Goal: Information Seeking & Learning: Understand process/instructions

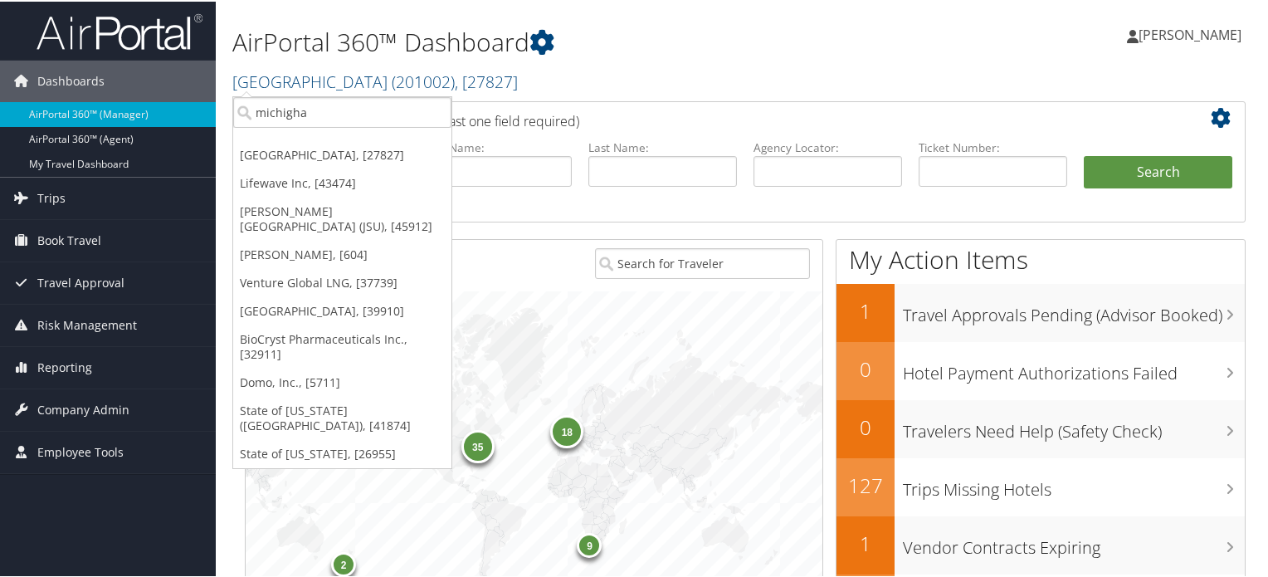
click at [344, 120] on input "michigha" at bounding box center [342, 110] width 218 height 31
click at [344, 120] on input "search" at bounding box center [342, 110] width 218 height 31
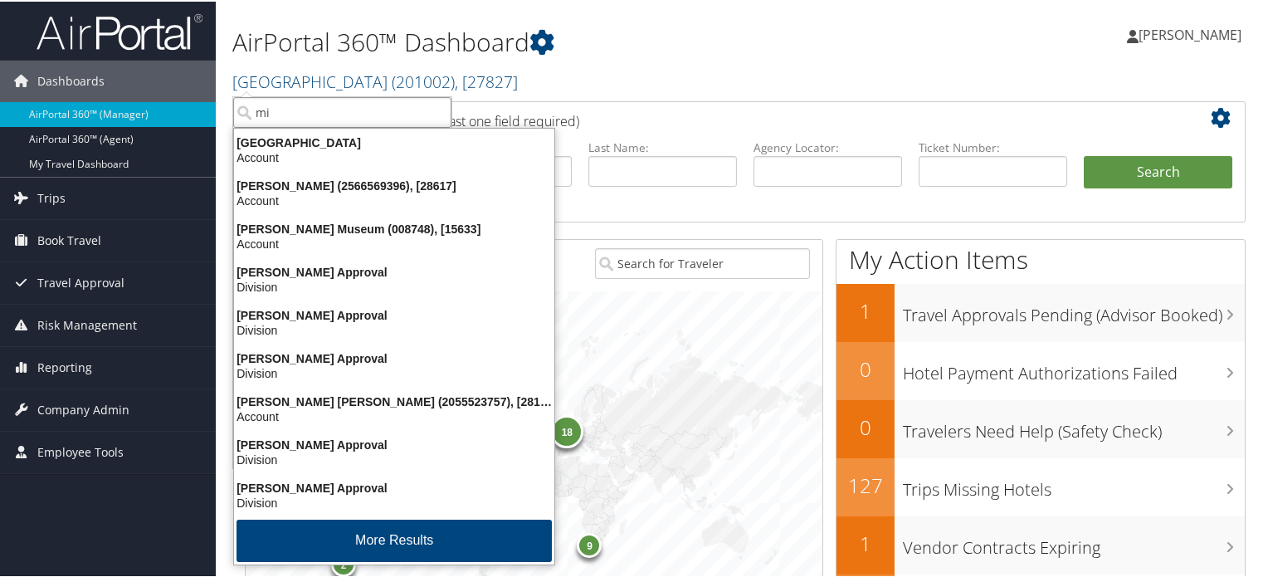
type input "mi"
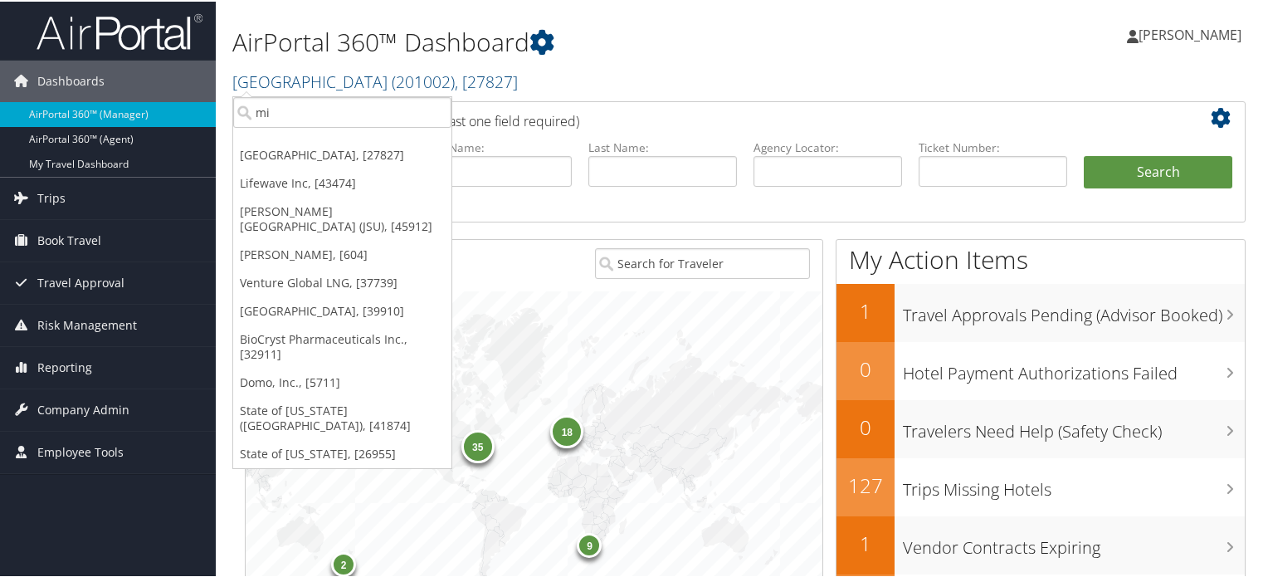
click at [734, 66] on h2 "[GEOGRAPHIC_DATA] ( 201002 ) , [ 27827 ]" at bounding box center [574, 79] width 684 height 28
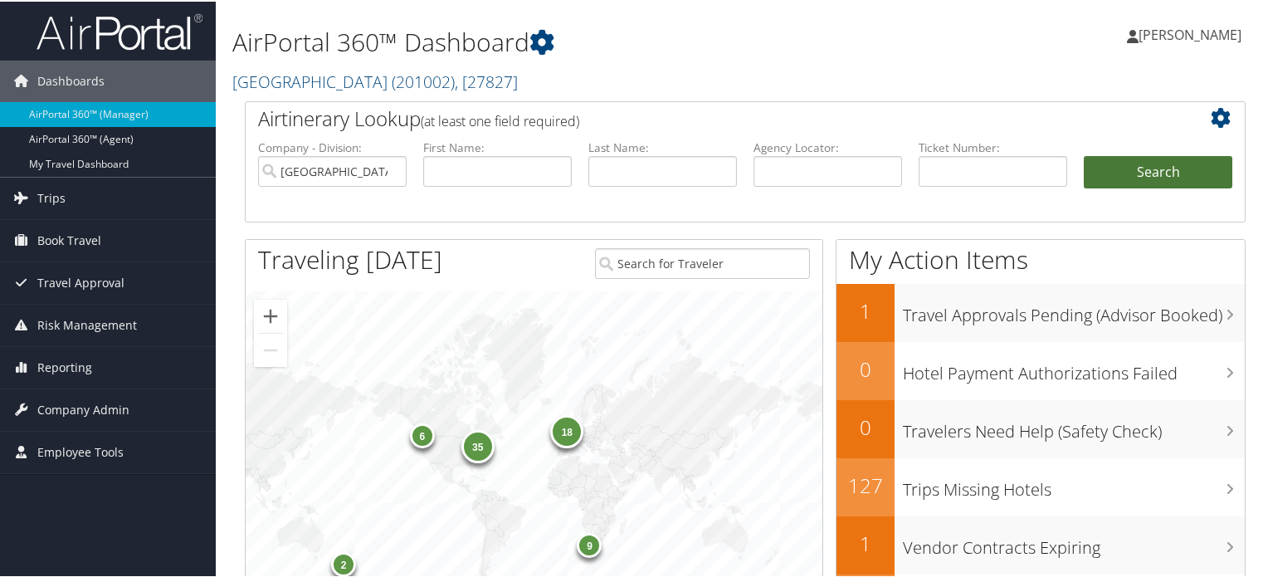
click at [1155, 179] on button "Search" at bounding box center [1158, 170] width 149 height 33
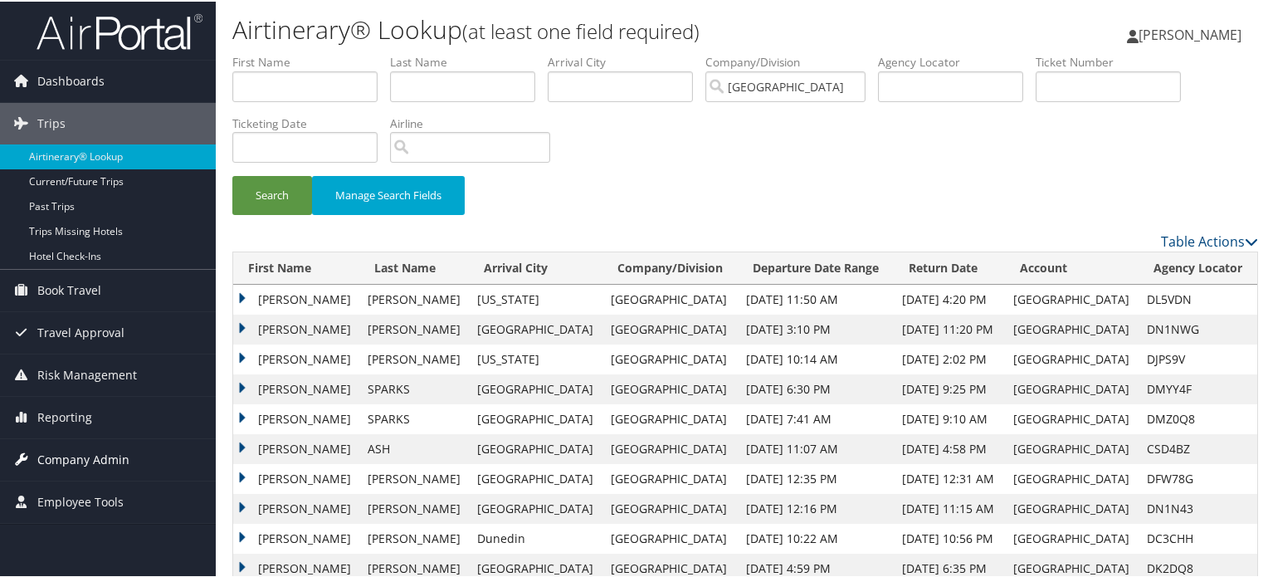
click at [84, 454] on span "Company Admin" at bounding box center [83, 457] width 92 height 41
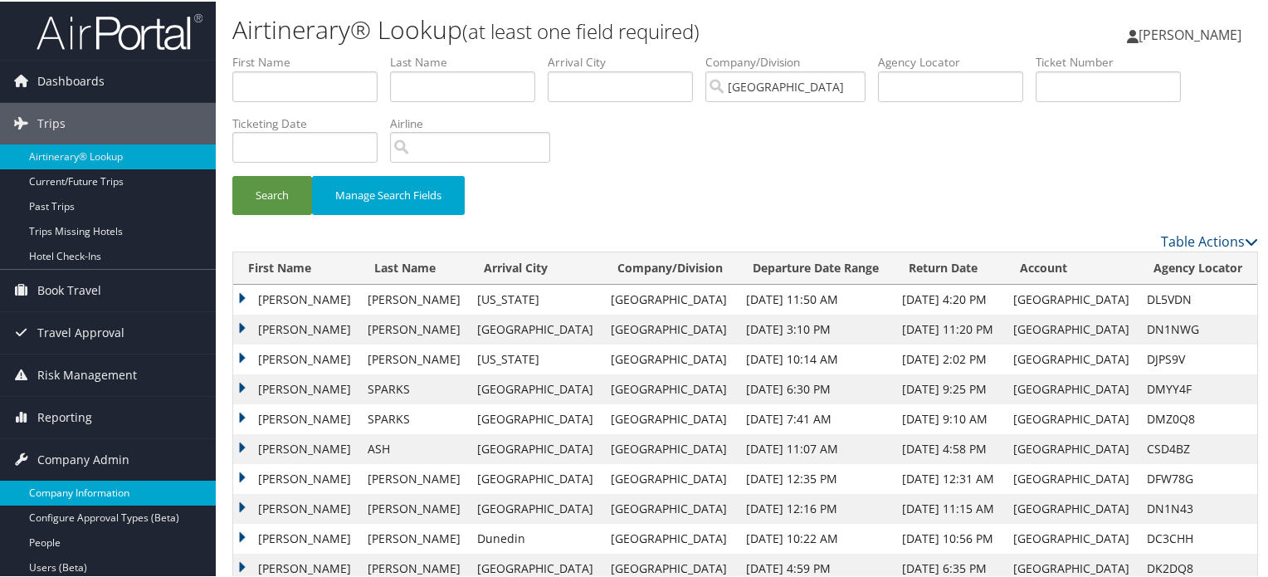
click at [86, 481] on link "Company Information" at bounding box center [108, 491] width 216 height 25
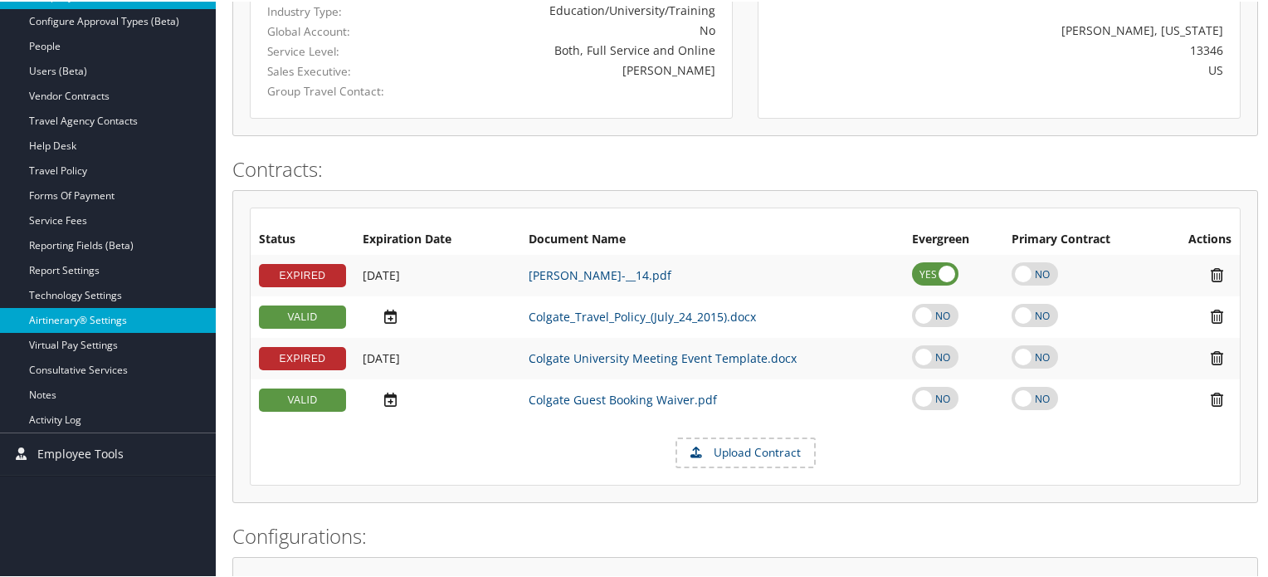
scroll to position [300, 0]
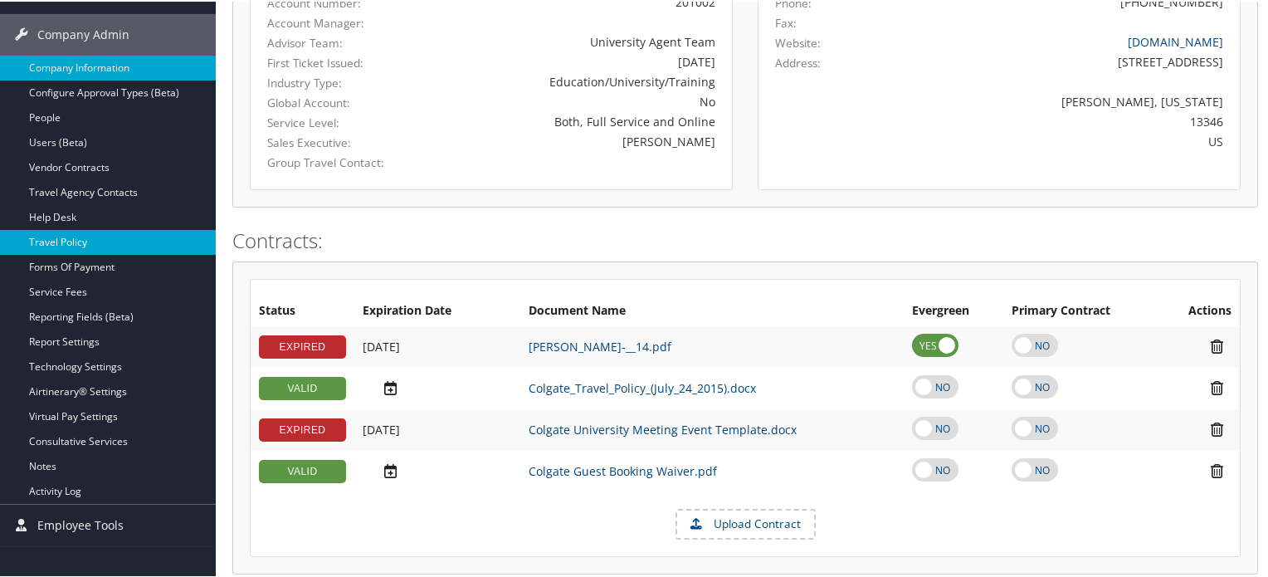
click at [116, 235] on link "Travel Policy" at bounding box center [108, 240] width 216 height 25
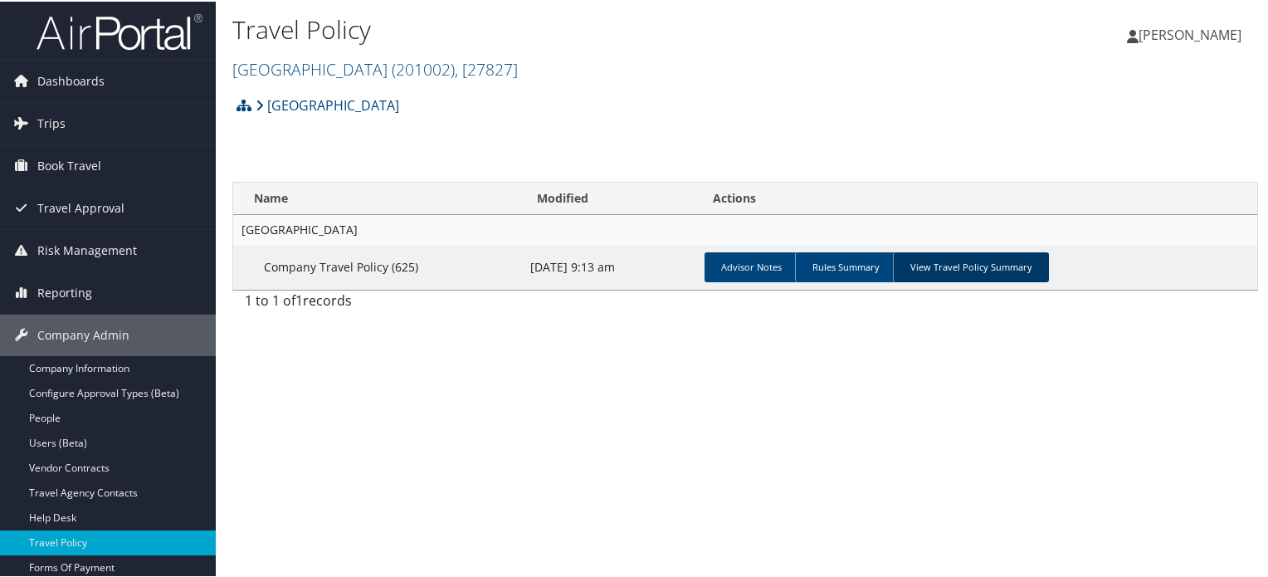
click at [982, 251] on link "View Travel Policy Summary" at bounding box center [971, 266] width 156 height 30
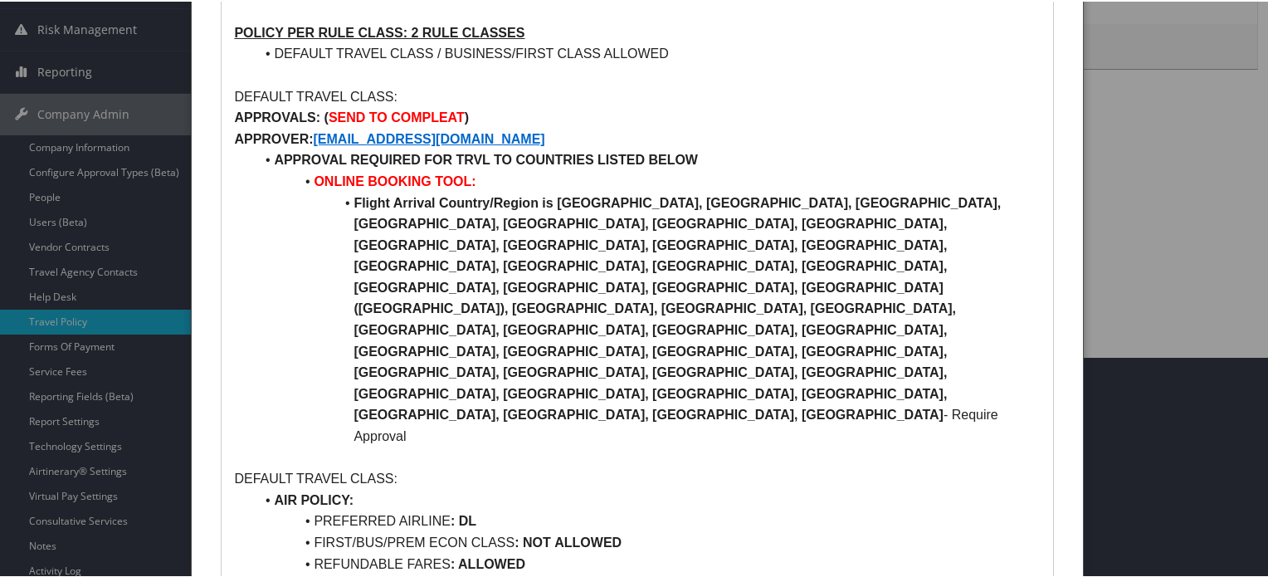
scroll to position [249, 0]
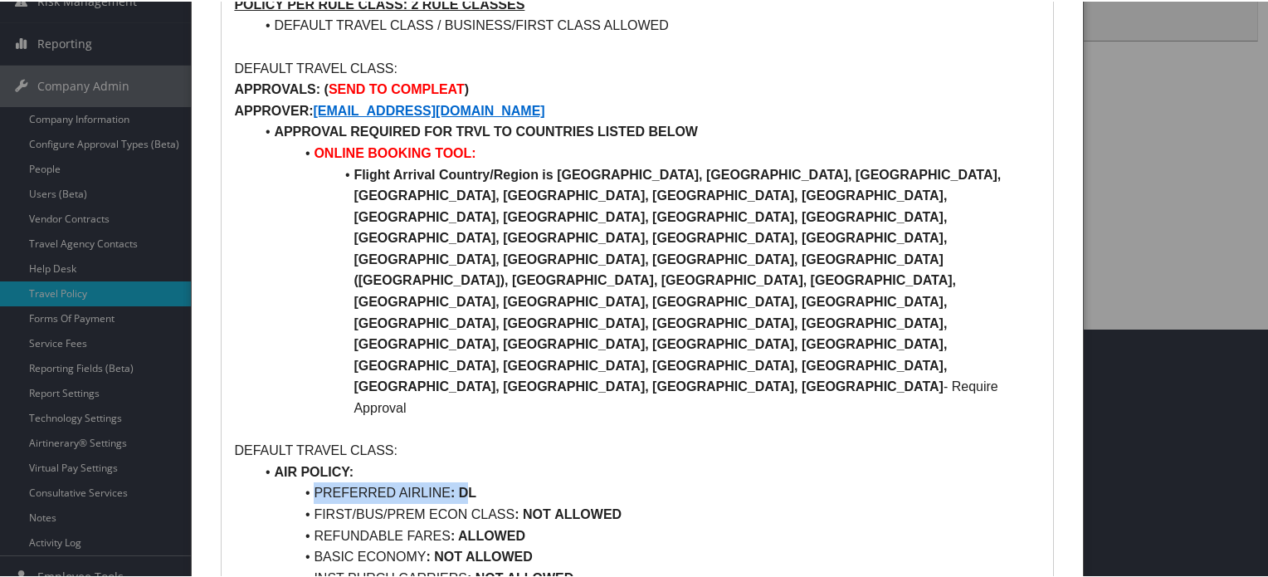
drag, startPoint x: 300, startPoint y: 341, endPoint x: 543, endPoint y: 334, distance: 242.4
click at [470, 480] on li "PREFERRED AIRLINE : DL" at bounding box center [647, 491] width 786 height 22
click at [543, 480] on li "PREFERRED AIRLINE : DL" at bounding box center [647, 491] width 786 height 22
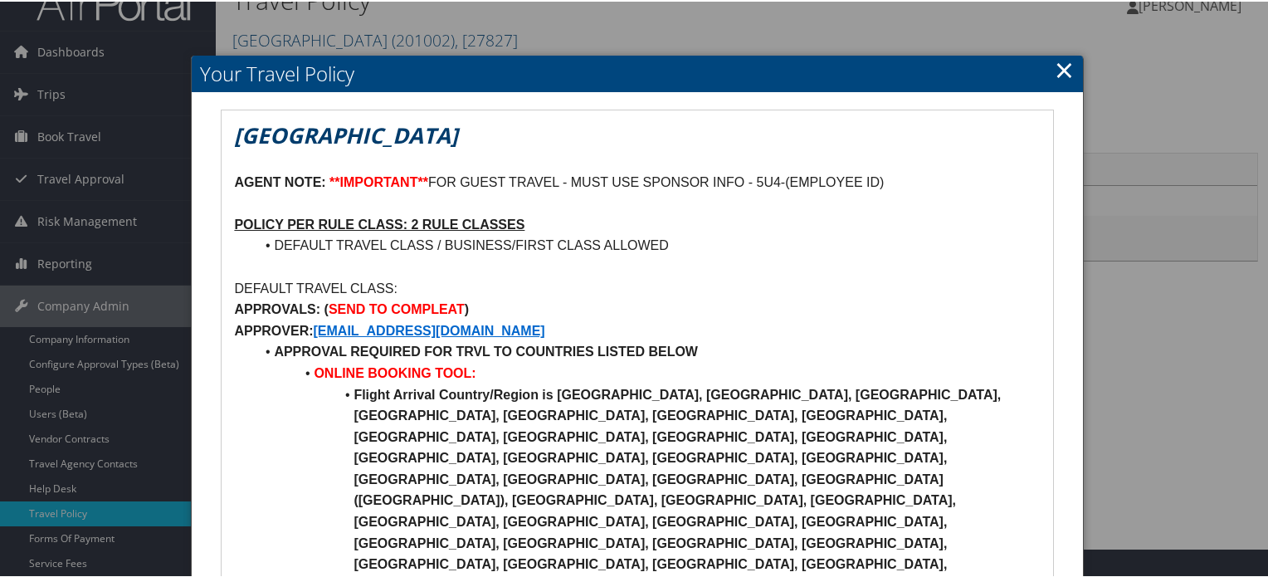
scroll to position [0, 0]
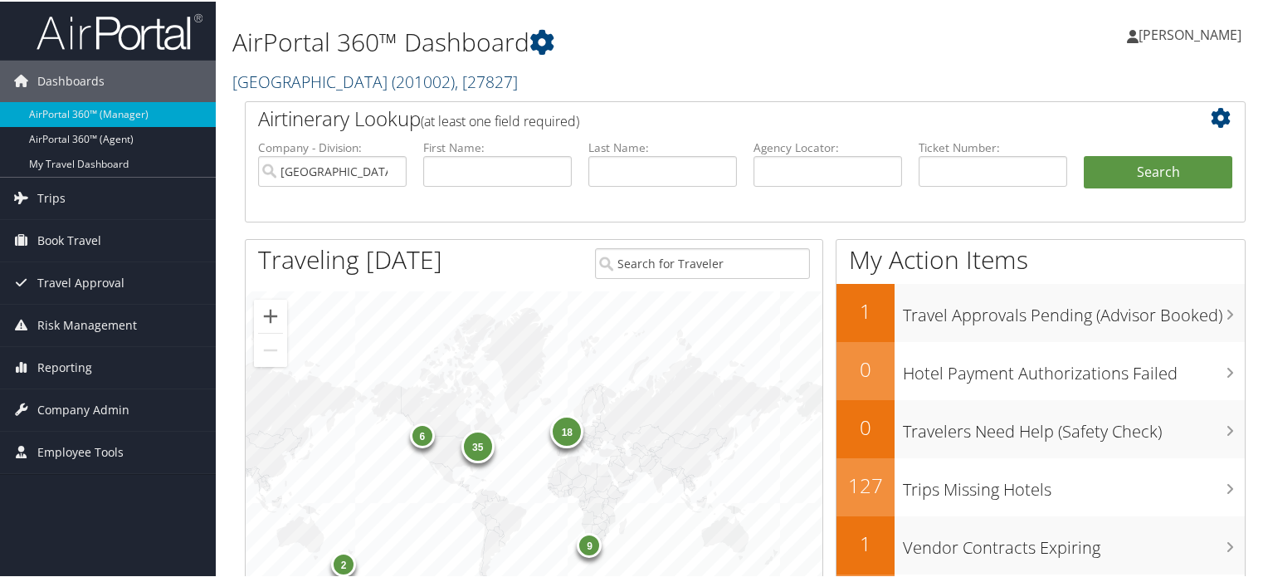
click at [392, 80] on span "( 201002 )" at bounding box center [423, 80] width 63 height 22
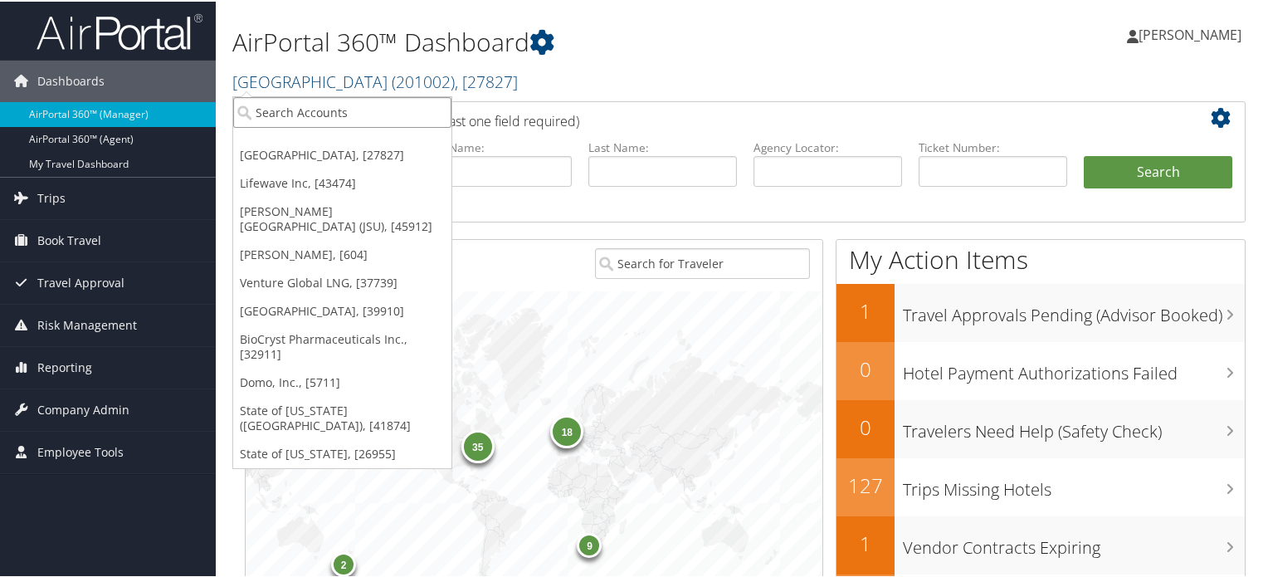
click at [355, 109] on input "search" at bounding box center [342, 110] width 218 height 31
paste input "SOLA"
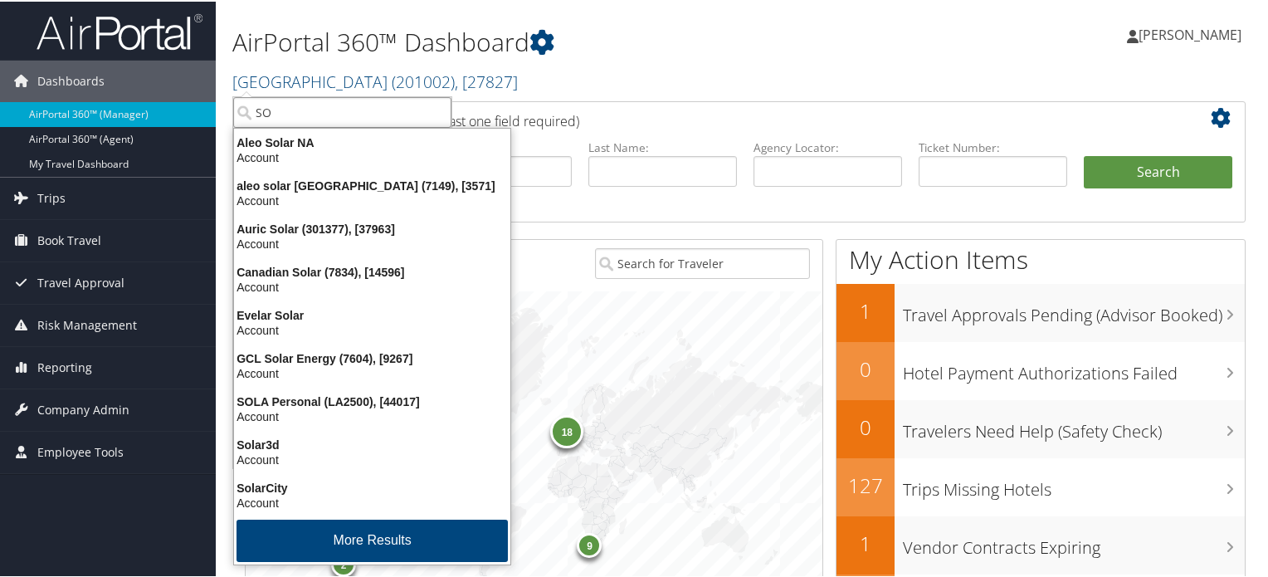
type input "S"
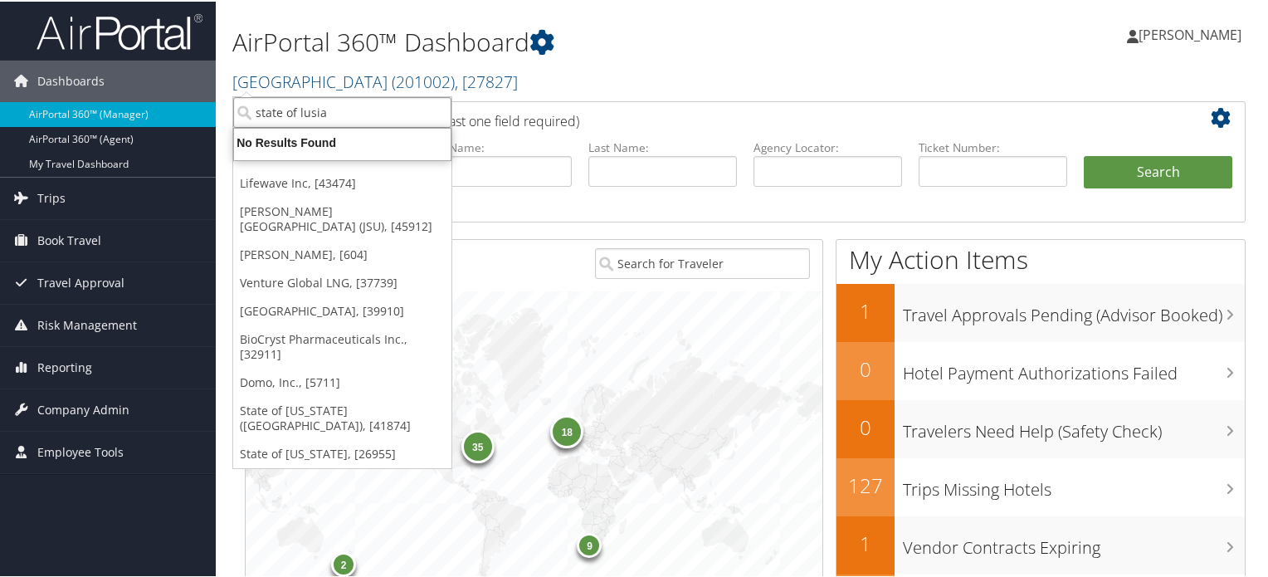
type input "state of lusian"
click at [438, 110] on input "state of lusian" at bounding box center [342, 110] width 218 height 31
paste input "State of [US_STATE]"
type input "State of [US_STATE]"
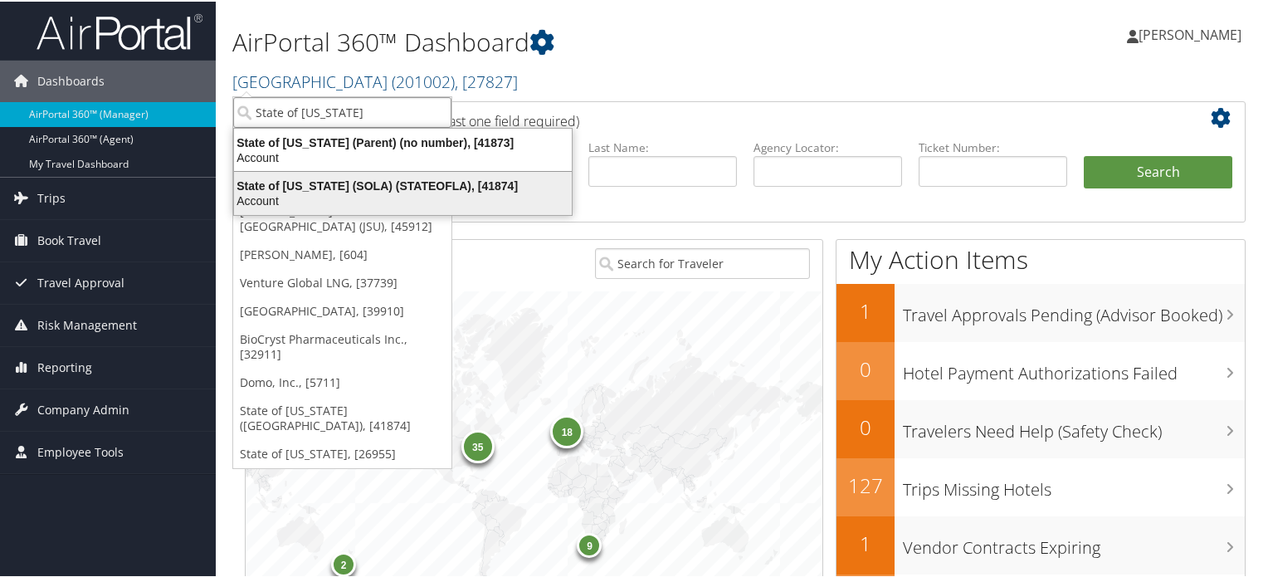
click at [336, 179] on div "State of Louisiana (SOLA) (STATEOFLA), [41874]" at bounding box center [403, 184] width 358 height 15
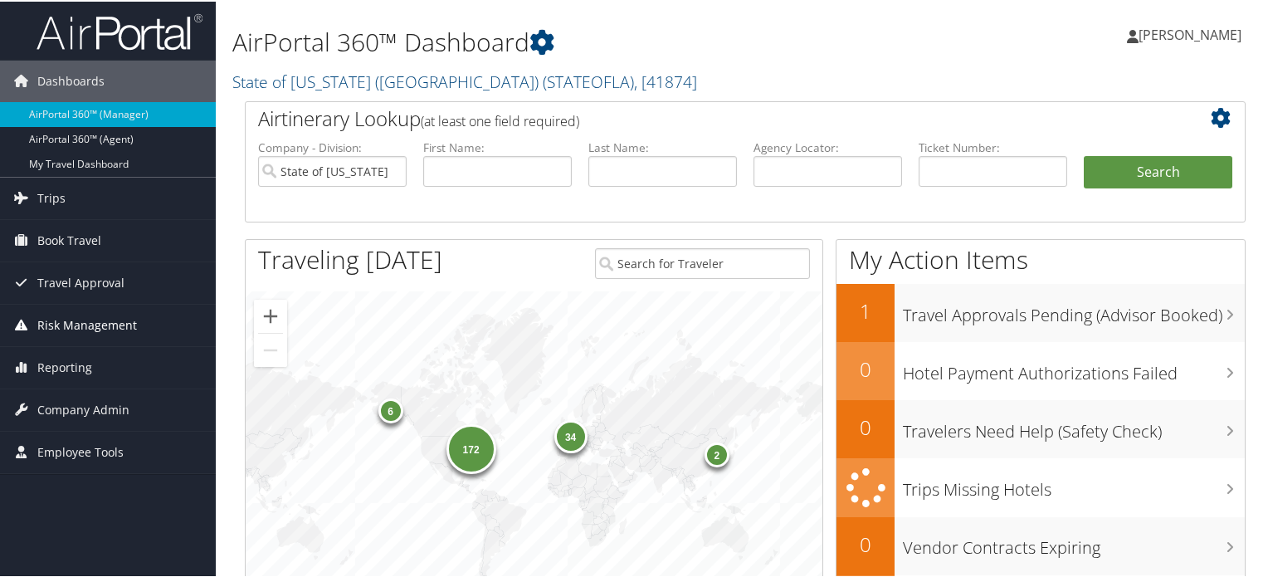
click at [66, 323] on span "Risk Management" at bounding box center [87, 323] width 100 height 41
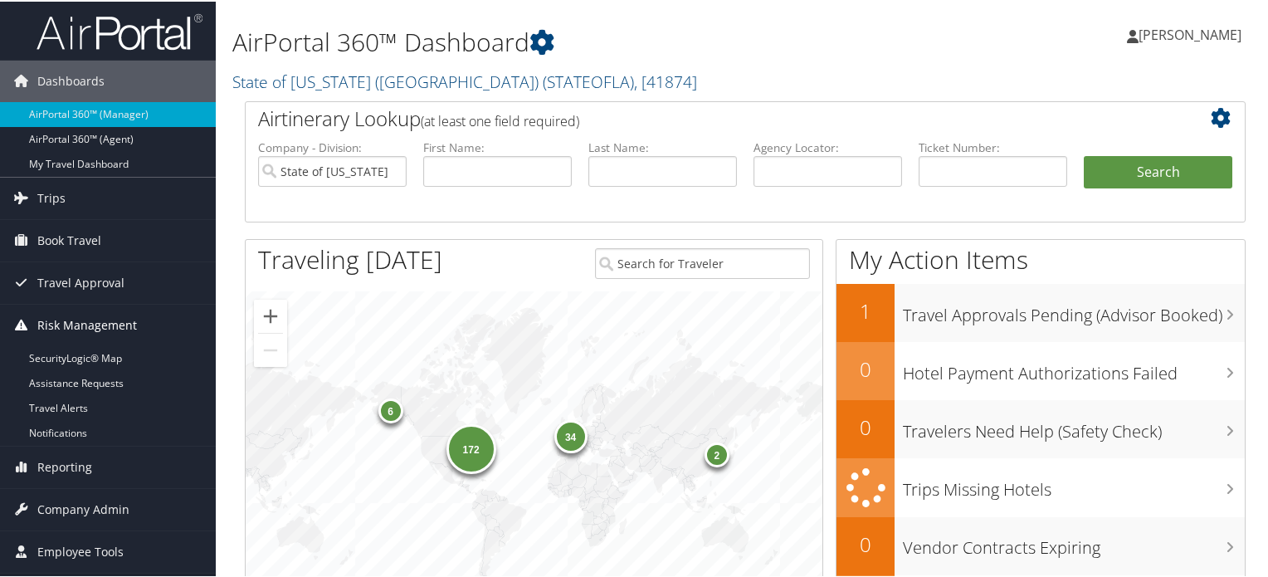
click at [66, 323] on span "Risk Management" at bounding box center [87, 323] width 100 height 41
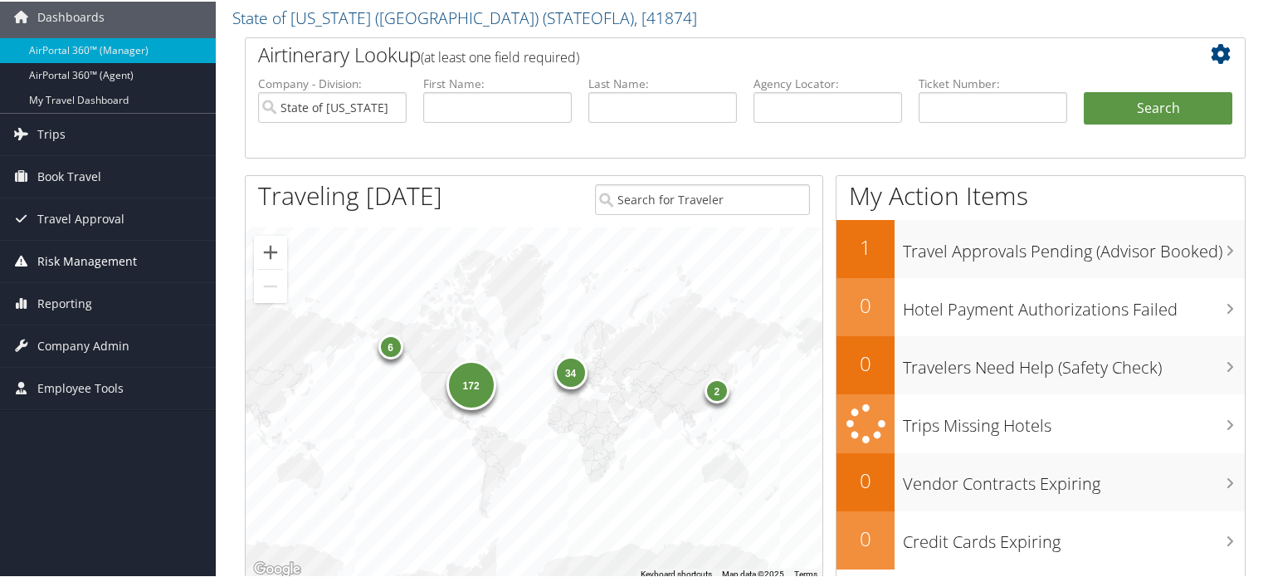
scroll to position [83, 0]
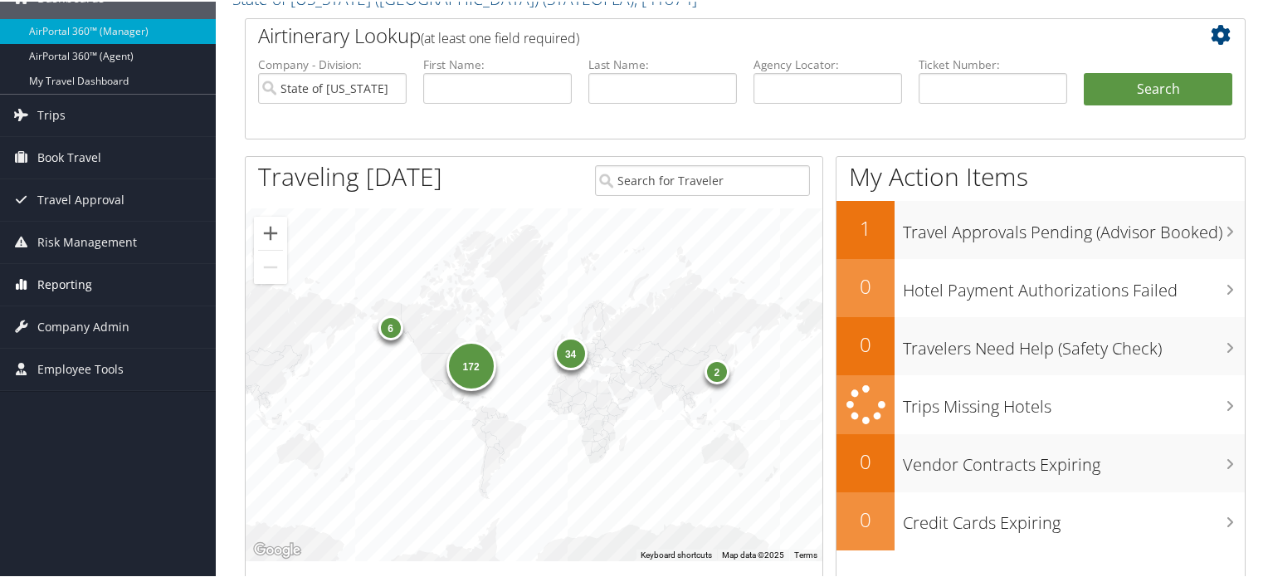
click at [109, 286] on link "Reporting" at bounding box center [108, 282] width 216 height 41
click at [89, 332] on span "Company Admin" at bounding box center [83, 325] width 92 height 41
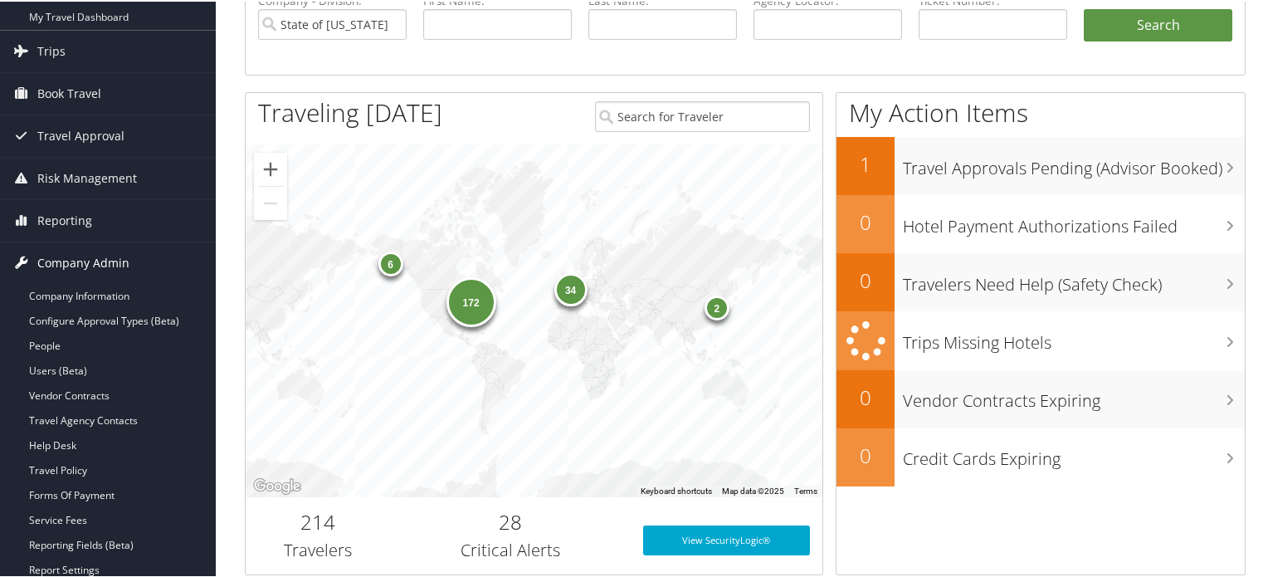
scroll to position [249, 0]
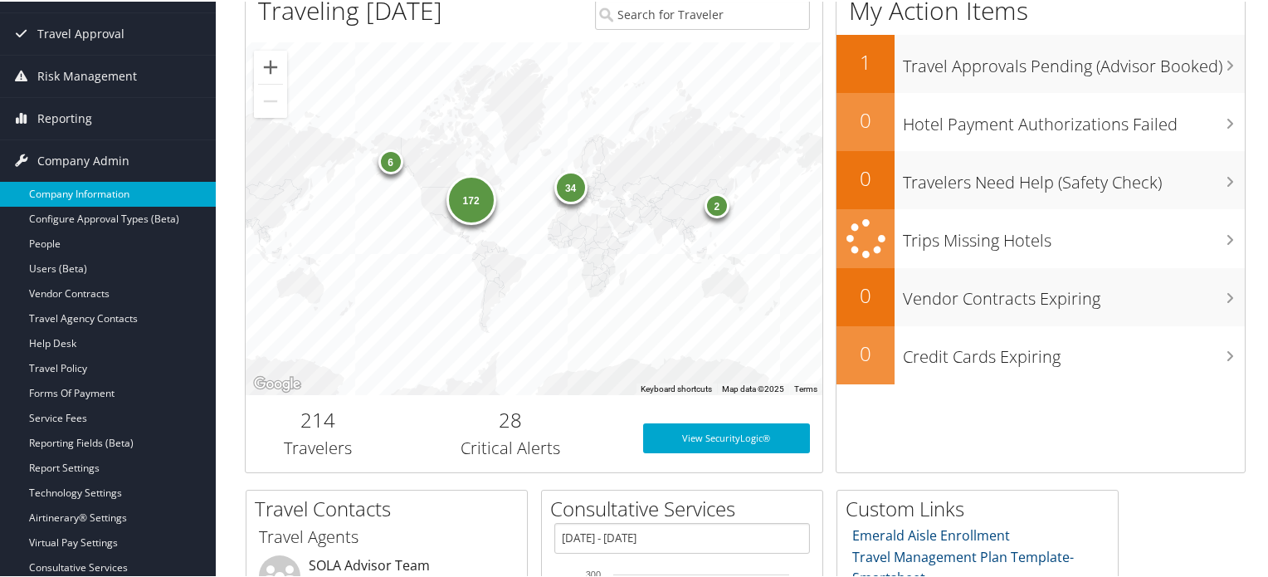
click at [115, 201] on link "Company Information" at bounding box center [108, 192] width 216 height 25
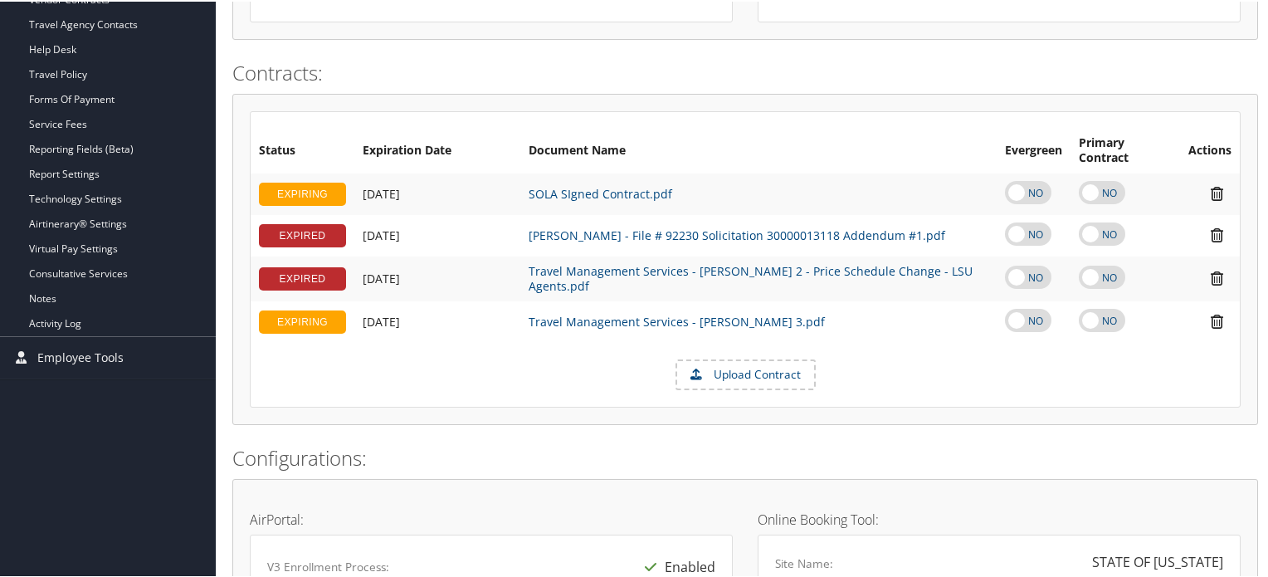
scroll to position [319, 0]
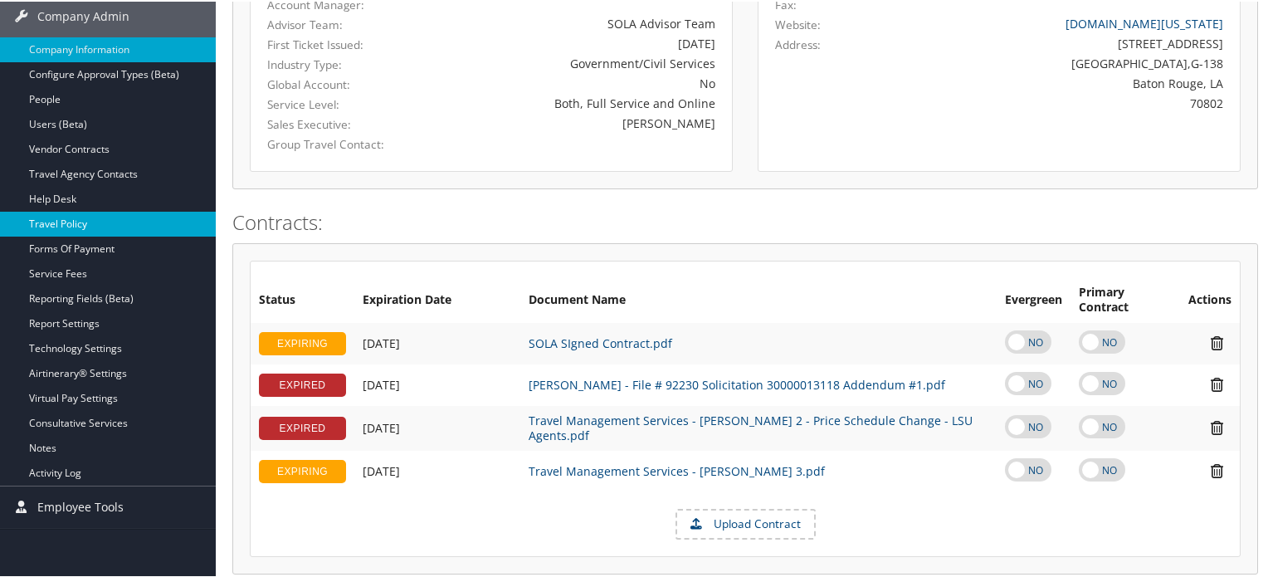
click at [111, 228] on link "Travel Policy" at bounding box center [108, 222] width 216 height 25
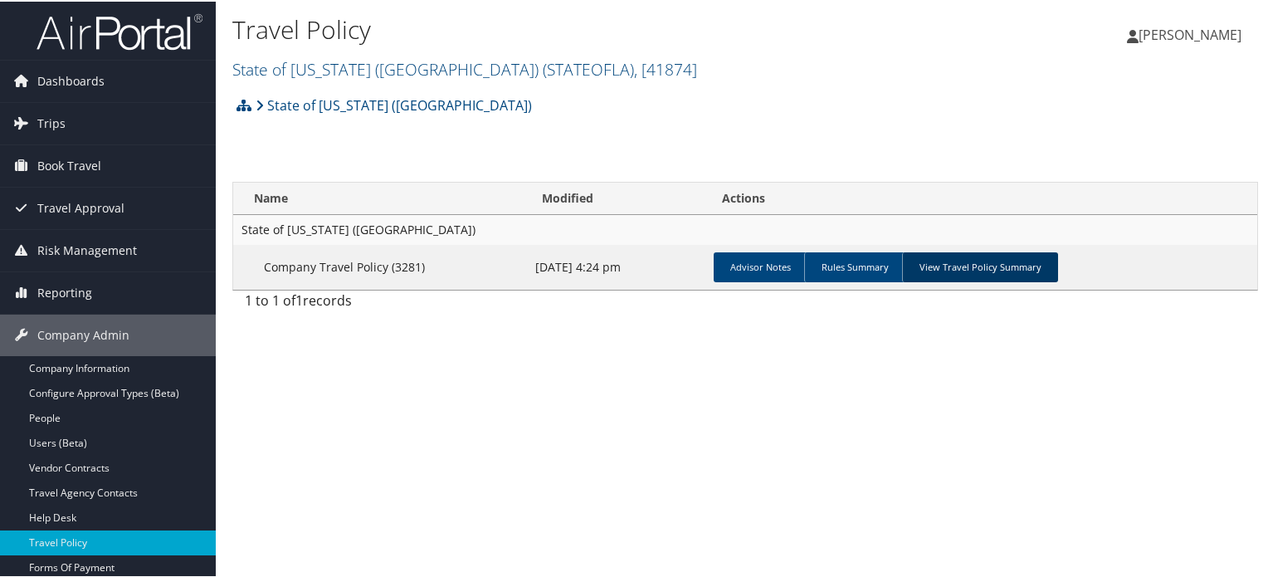
click at [1025, 270] on link "View Travel Policy Summary" at bounding box center [980, 266] width 156 height 30
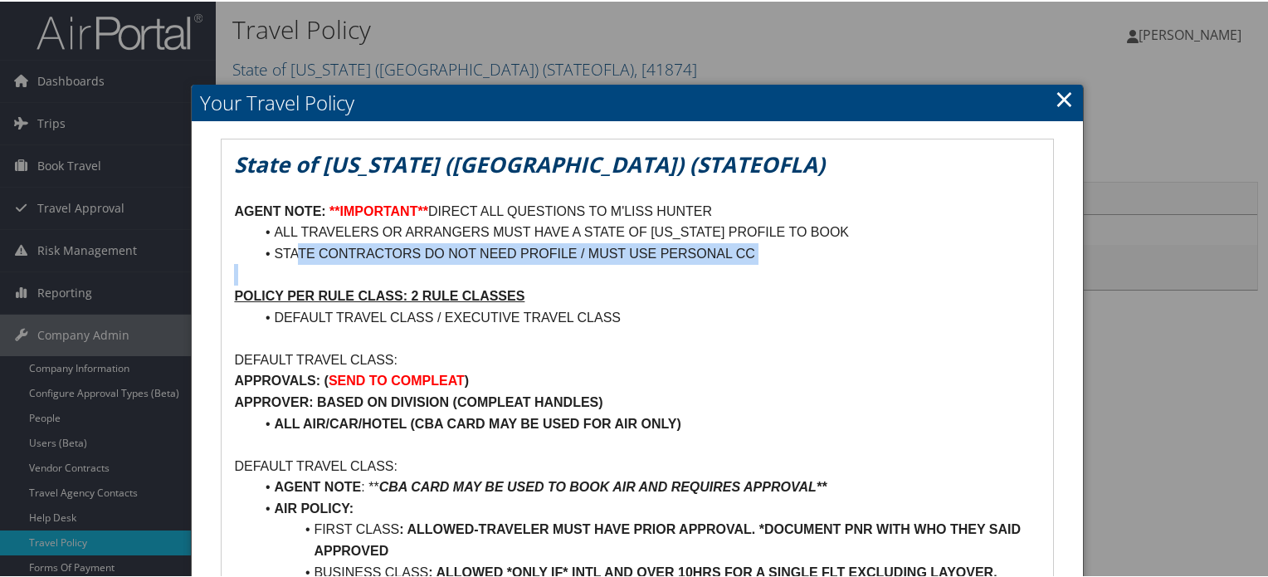
drag, startPoint x: 319, startPoint y: 254, endPoint x: 529, endPoint y: 265, distance: 211.1
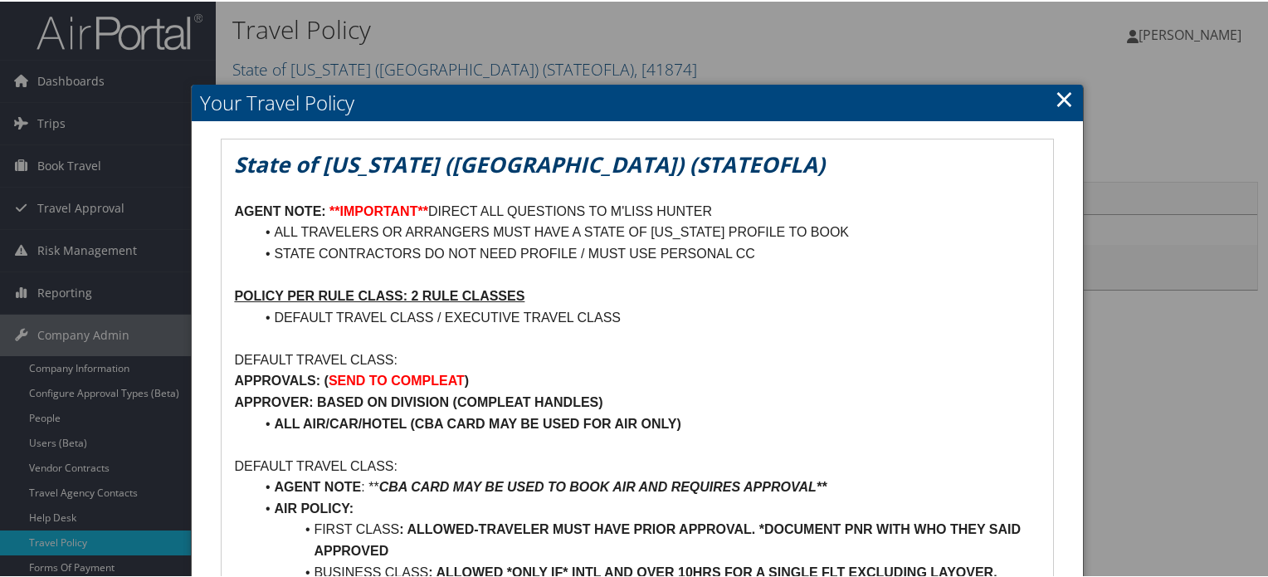
click at [714, 308] on li "DEFAULT TRAVEL CLASS / EXECUTIVE TRAVEL CLASS" at bounding box center [647, 316] width 786 height 22
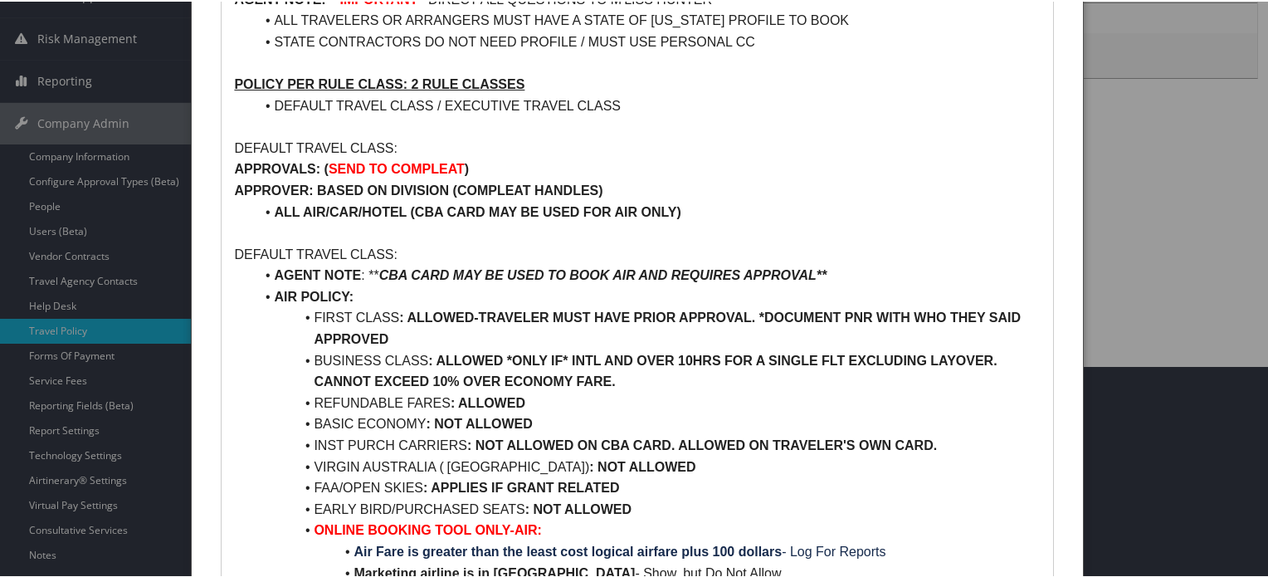
scroll to position [249, 0]
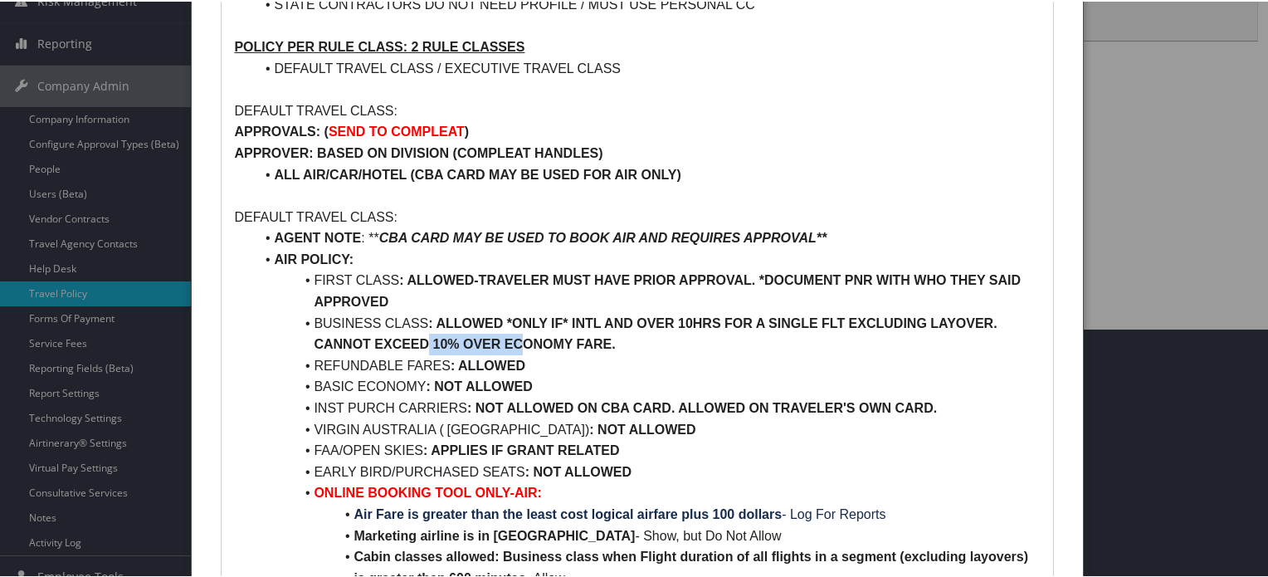
drag, startPoint x: 425, startPoint y: 338, endPoint x: 579, endPoint y: 341, distance: 154.4
click at [518, 338] on strong ": ALLOWED *ONLY IF* INTL AND OVER 10HRS FOR A SINGLE FLT EXCLUDING LAYOVER. CAN…" at bounding box center [657, 333] width 687 height 36
click at [602, 344] on strong ": ALLOWED *ONLY IF* INTL AND OVER 10HRS FOR A SINGLE FLT EXCLUDING LAYOVER. CAN…" at bounding box center [657, 333] width 687 height 36
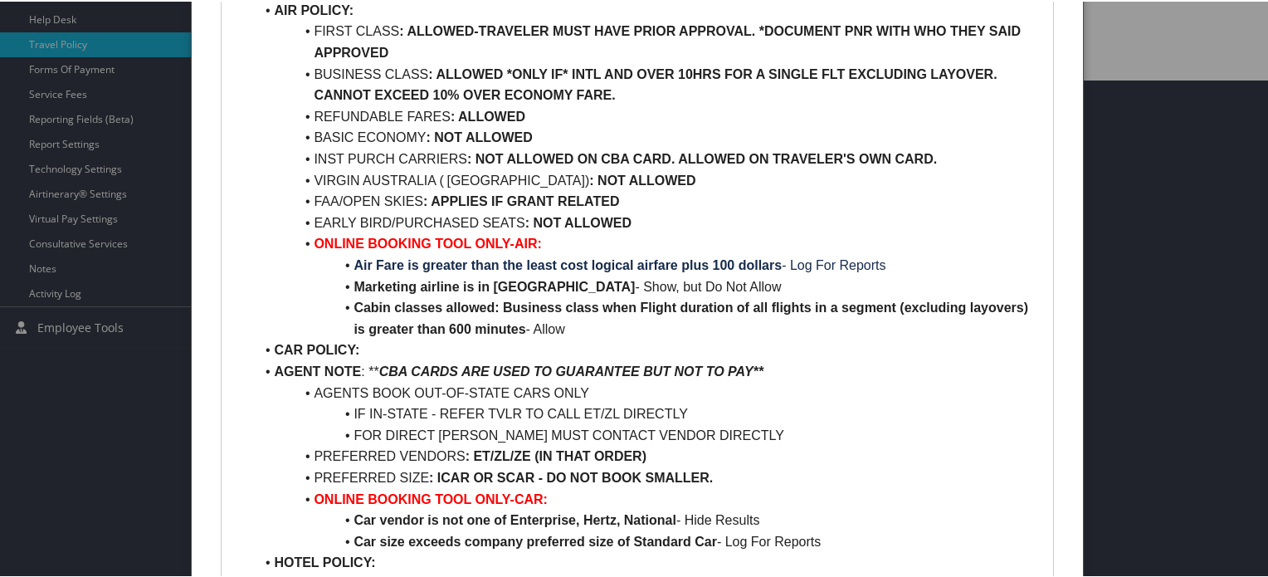
scroll to position [415, 0]
